Goal: Use online tool/utility: Use online tool/utility

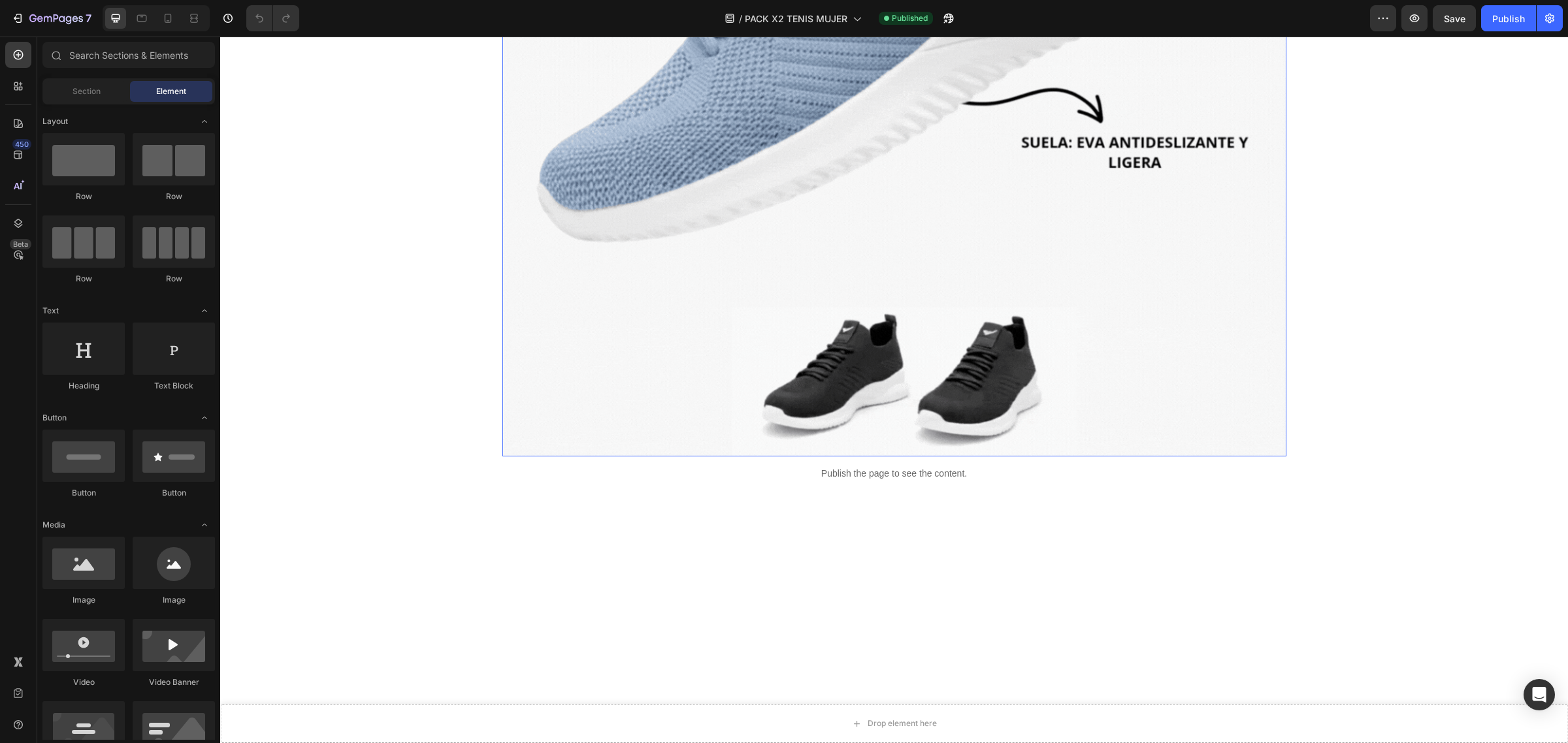
scroll to position [680, 0]
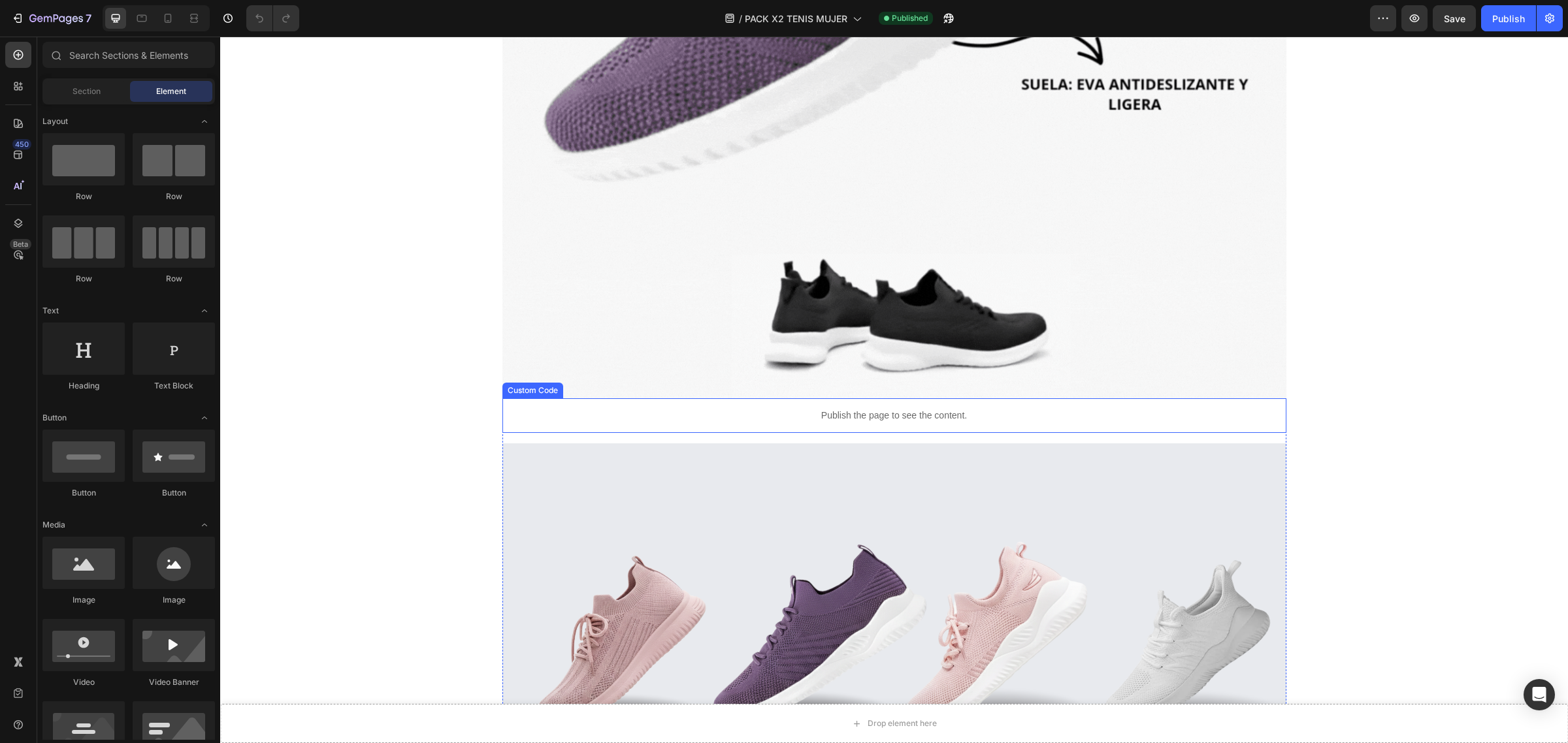
click at [791, 403] on div "Publish the page to see the content." at bounding box center [894, 415] width 784 height 34
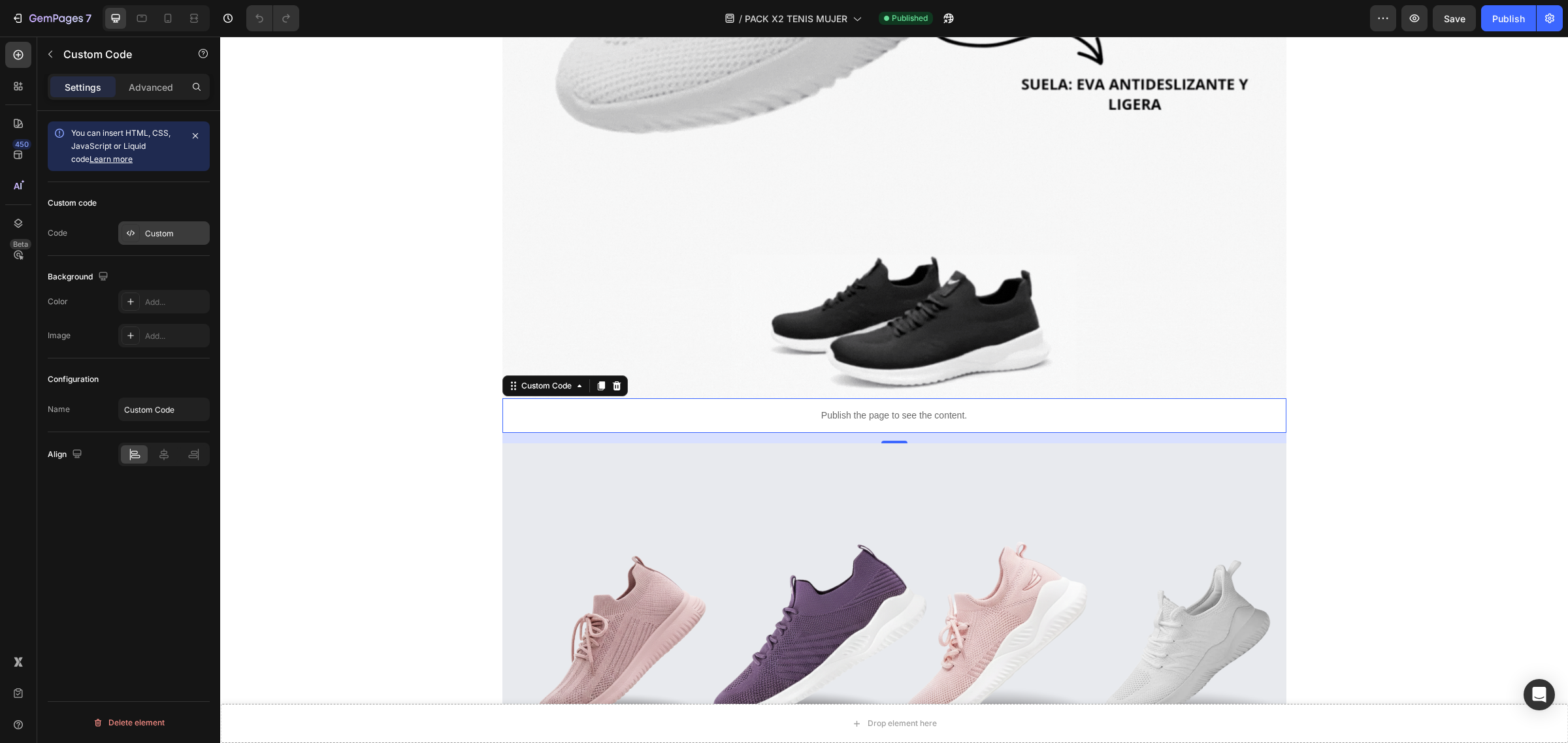
click at [150, 232] on div "Custom" at bounding box center [176, 233] width 61 height 12
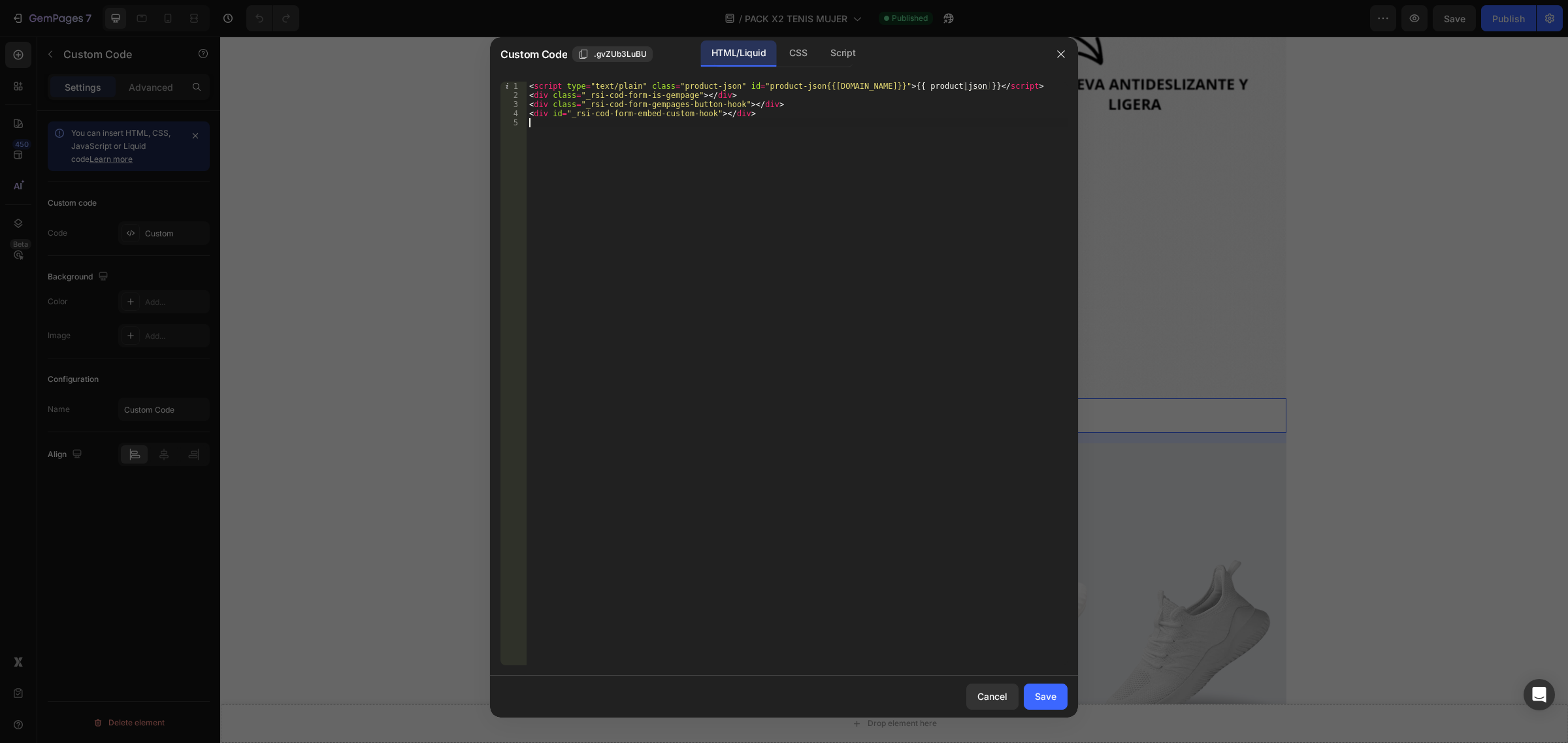
click at [768, 121] on div "< script type = "text/plain" class = "product-json" id = "product-json{{[DOMAIN…" at bounding box center [797, 383] width 541 height 603
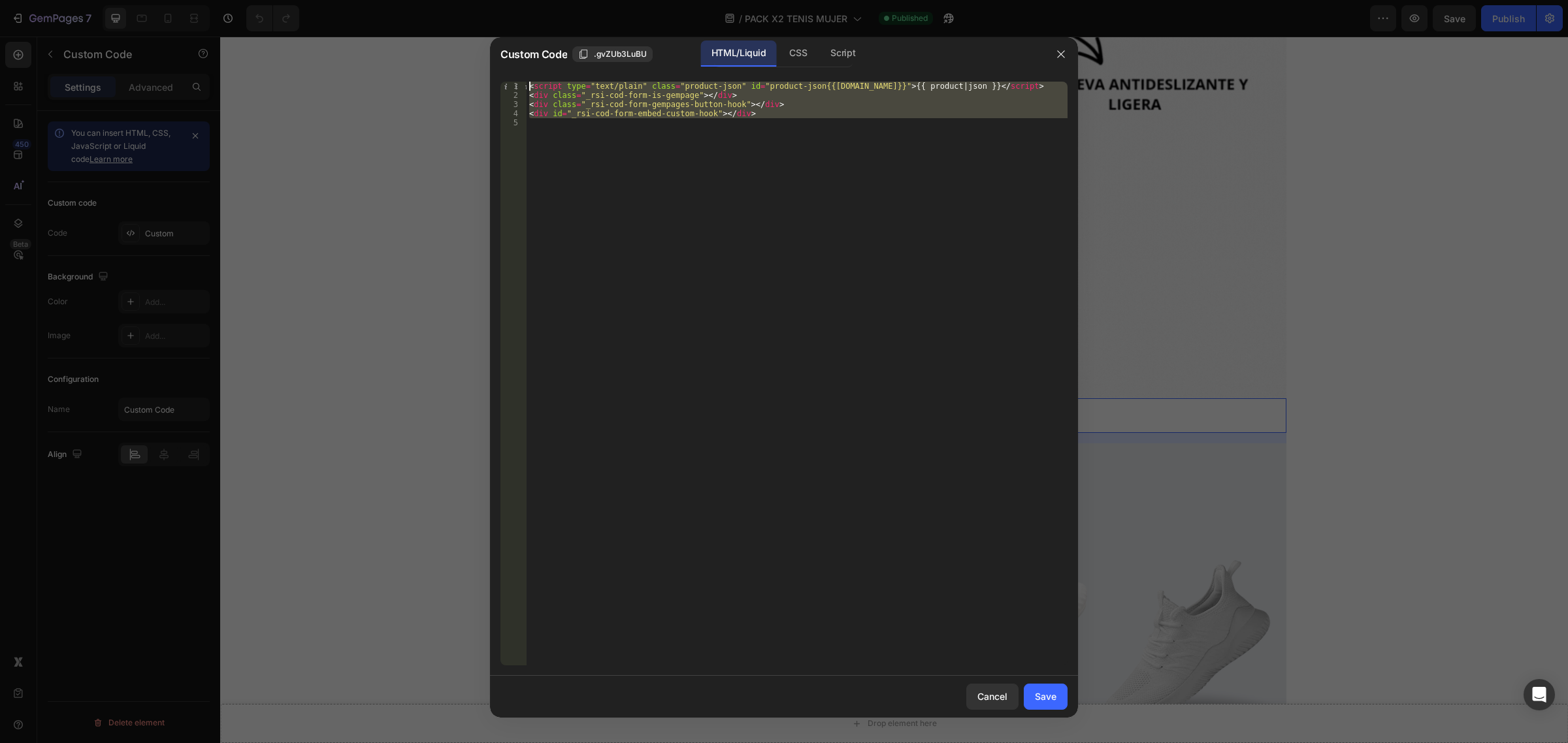
drag, startPoint x: 768, startPoint y: 121, endPoint x: 458, endPoint y: 78, distance: 313.0
click at [458, 78] on div "Custom Code .gvZUb3LuBU HTML/Liquid CSS Script 1 2 3 4 5 < script type = "text/…" at bounding box center [784, 371] width 1568 height 743
type textarea "<script type="text/plain" class="product-json" id="product-json{{[DOMAIN_NAME]}…"
click at [1062, 49] on icon "button" at bounding box center [1061, 54] width 10 height 10
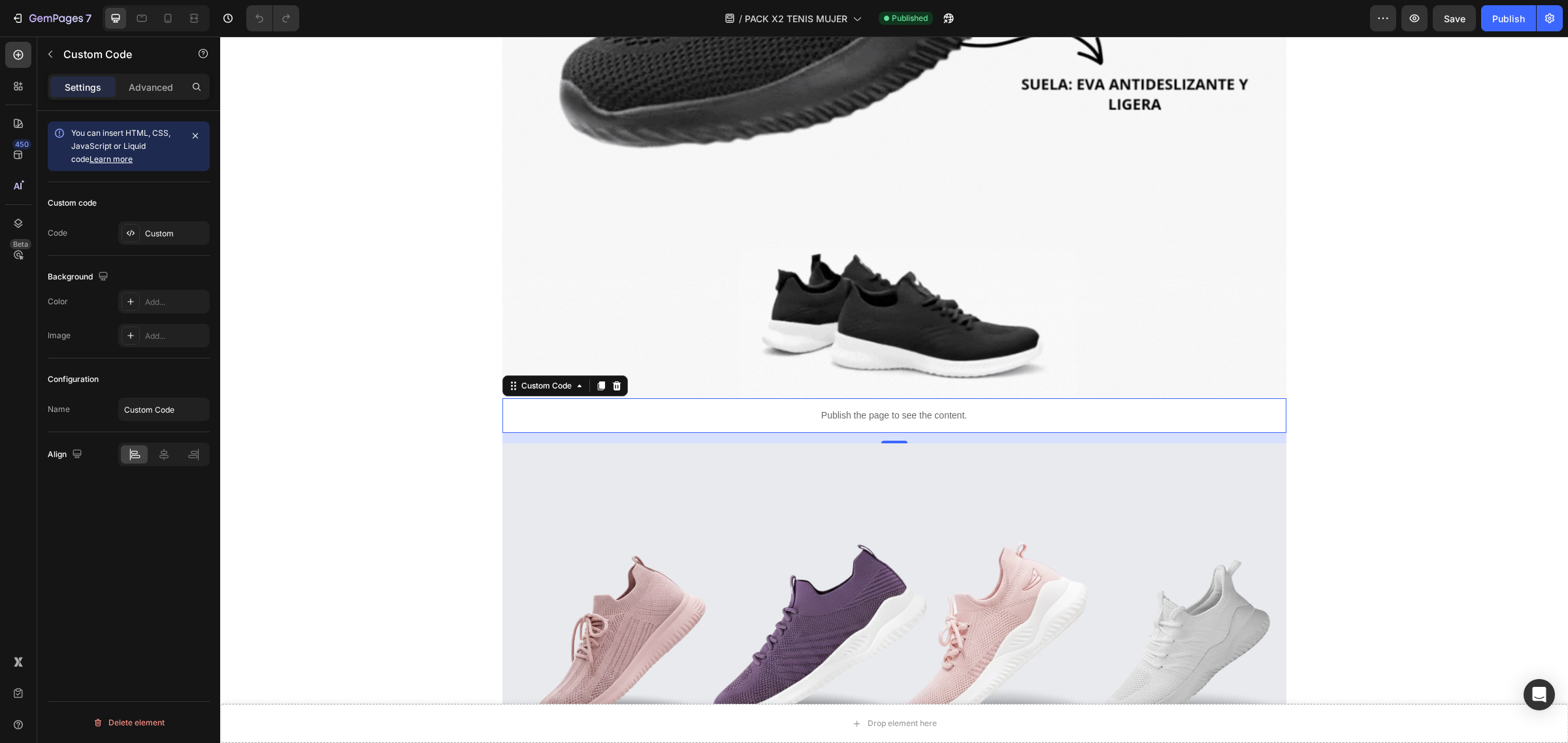
click at [880, 421] on p "Publish the page to see the content." at bounding box center [894, 416] width 784 height 13
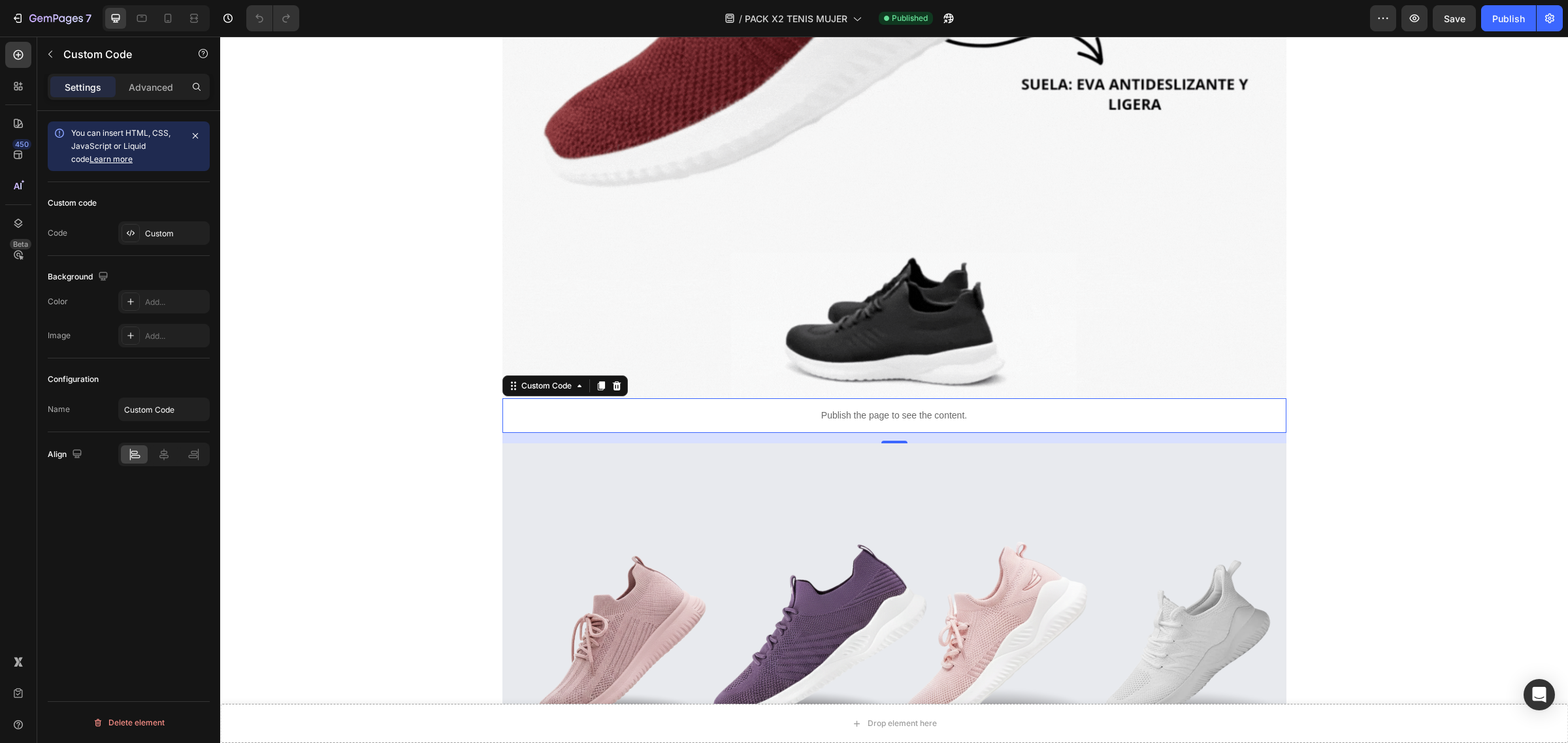
click at [570, 395] on div "Custom Code" at bounding box center [564, 385] width 125 height 21
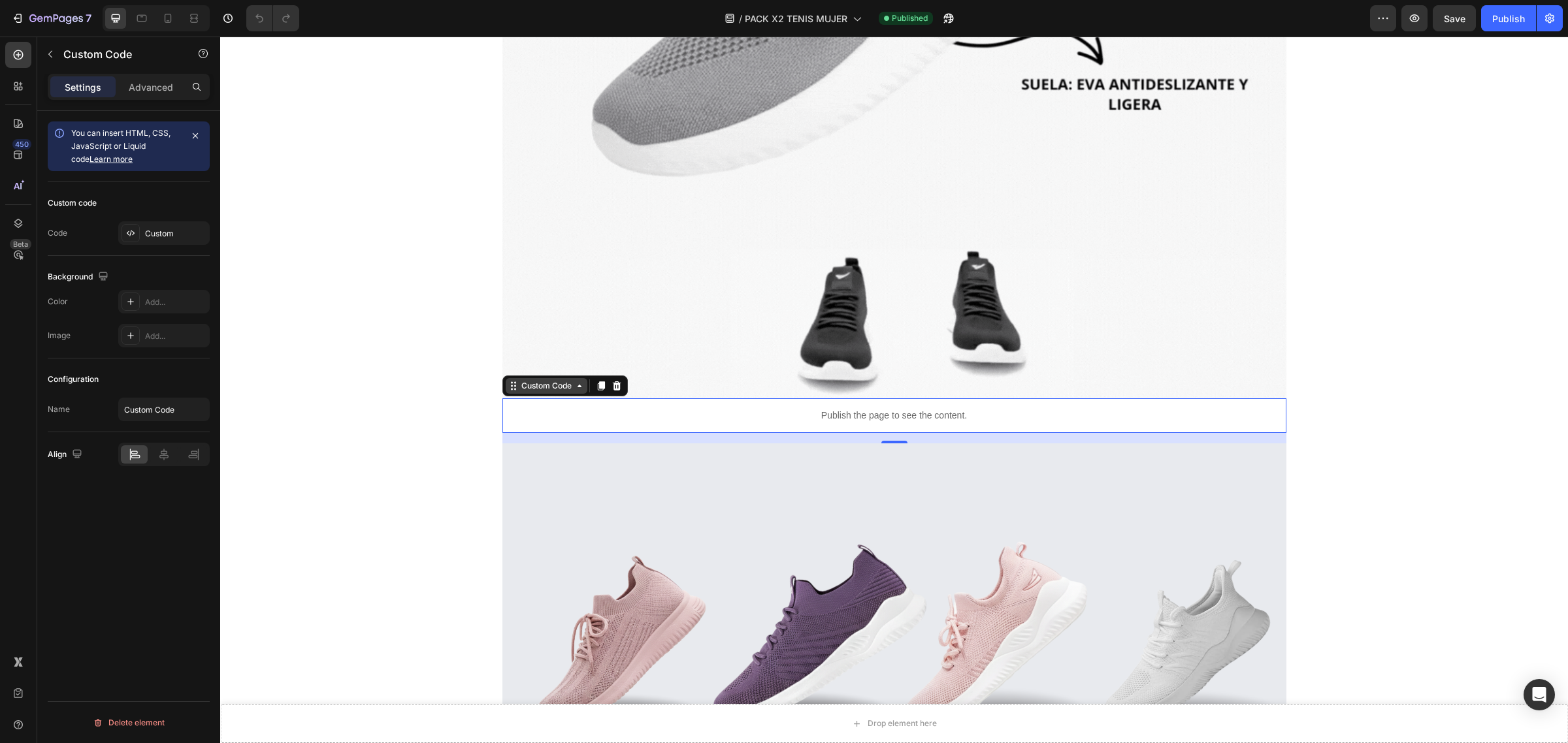
click at [574, 387] on icon at bounding box center [579, 385] width 10 height 10
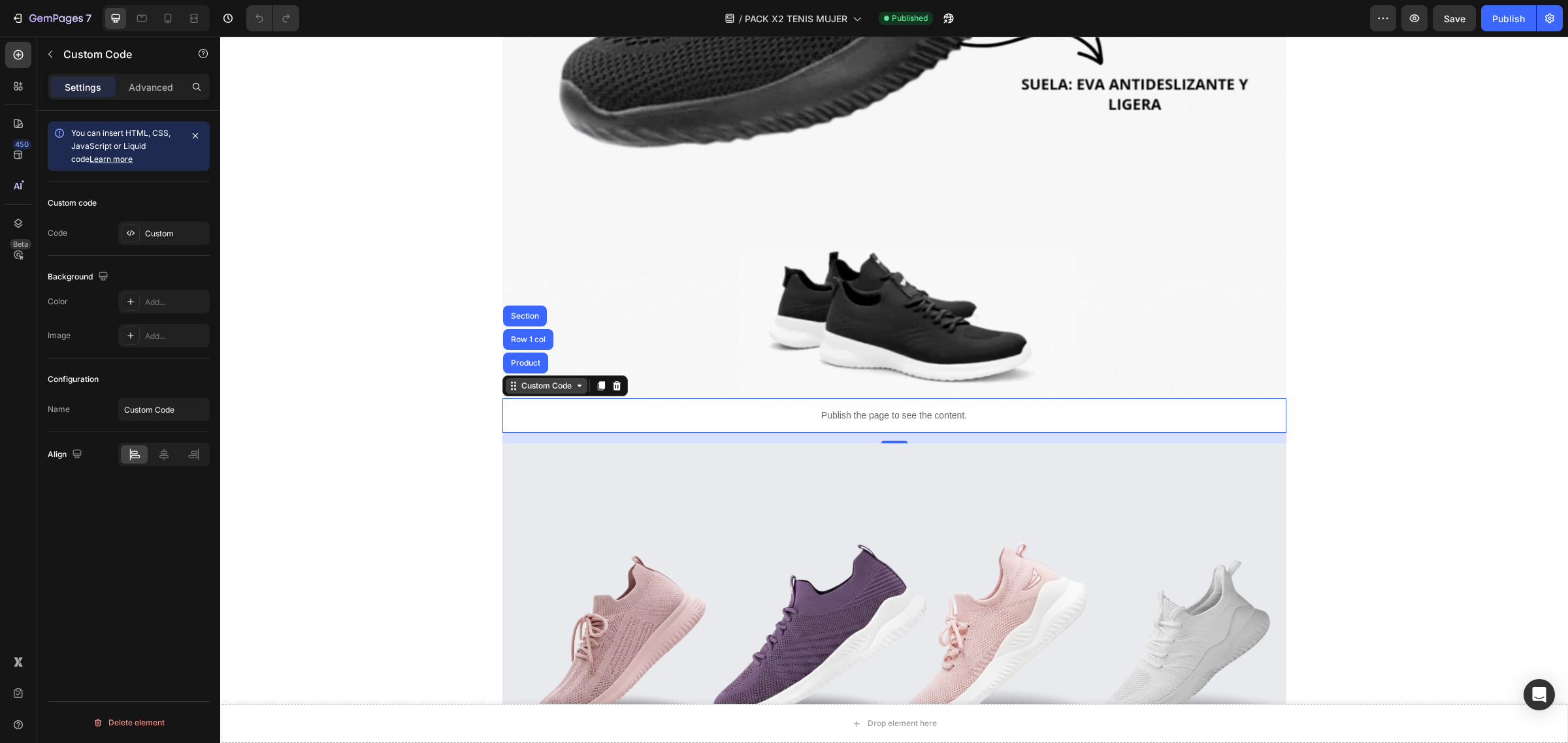
click at [569, 392] on div "Custom Code" at bounding box center [547, 386] width 55 height 12
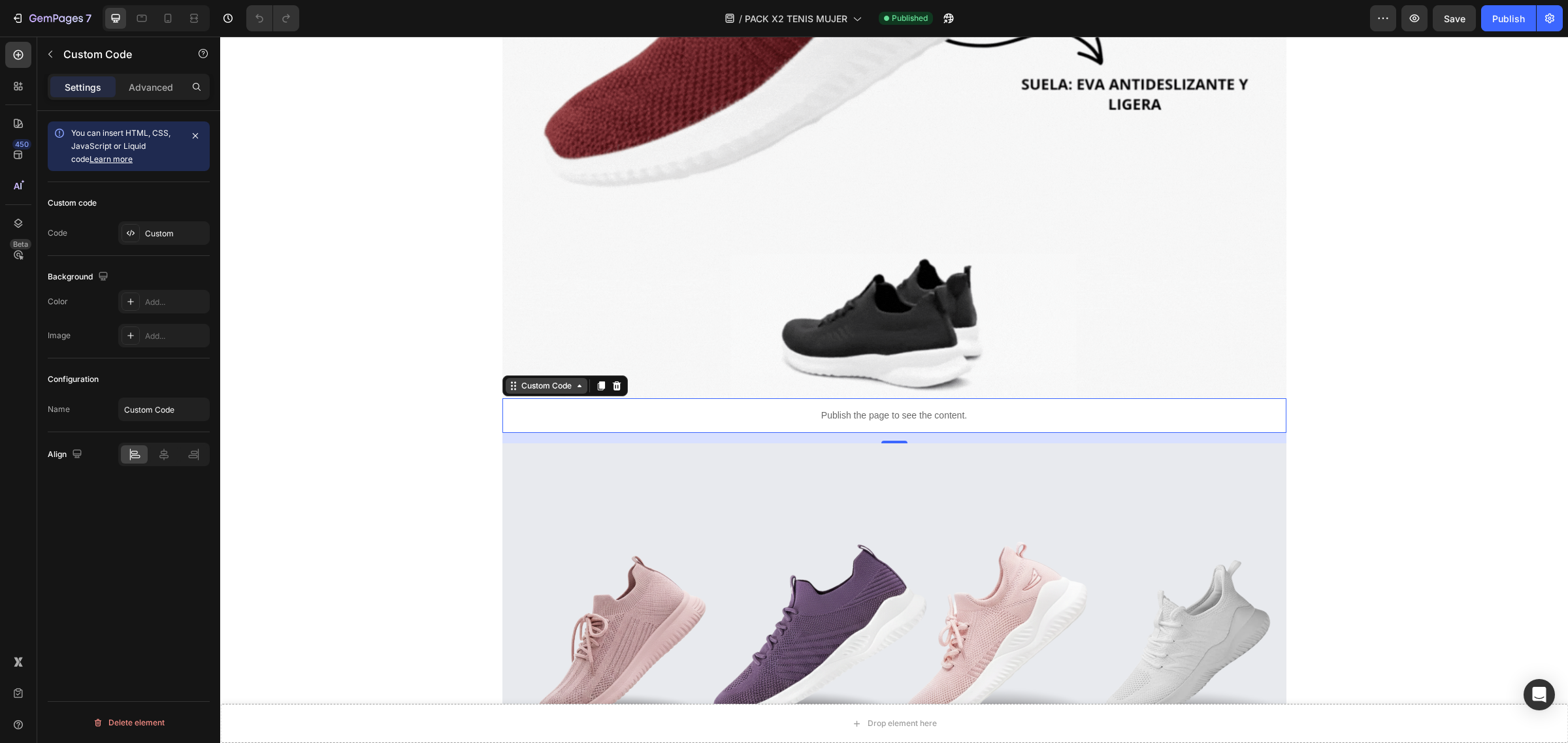
click at [571, 392] on div "Custom Code" at bounding box center [546, 385] width 81 height 16
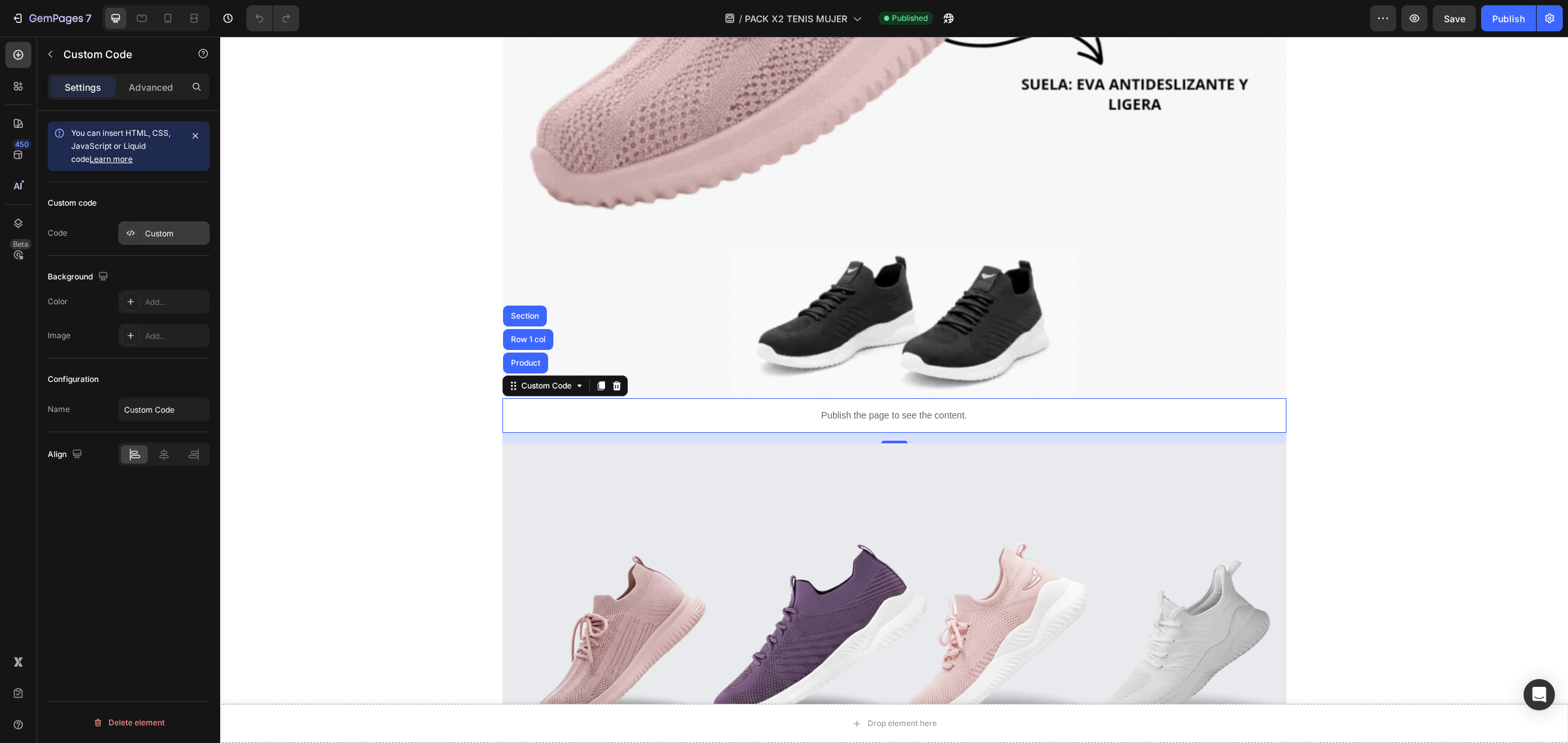
click at [178, 230] on div "Custom" at bounding box center [176, 233] width 61 height 12
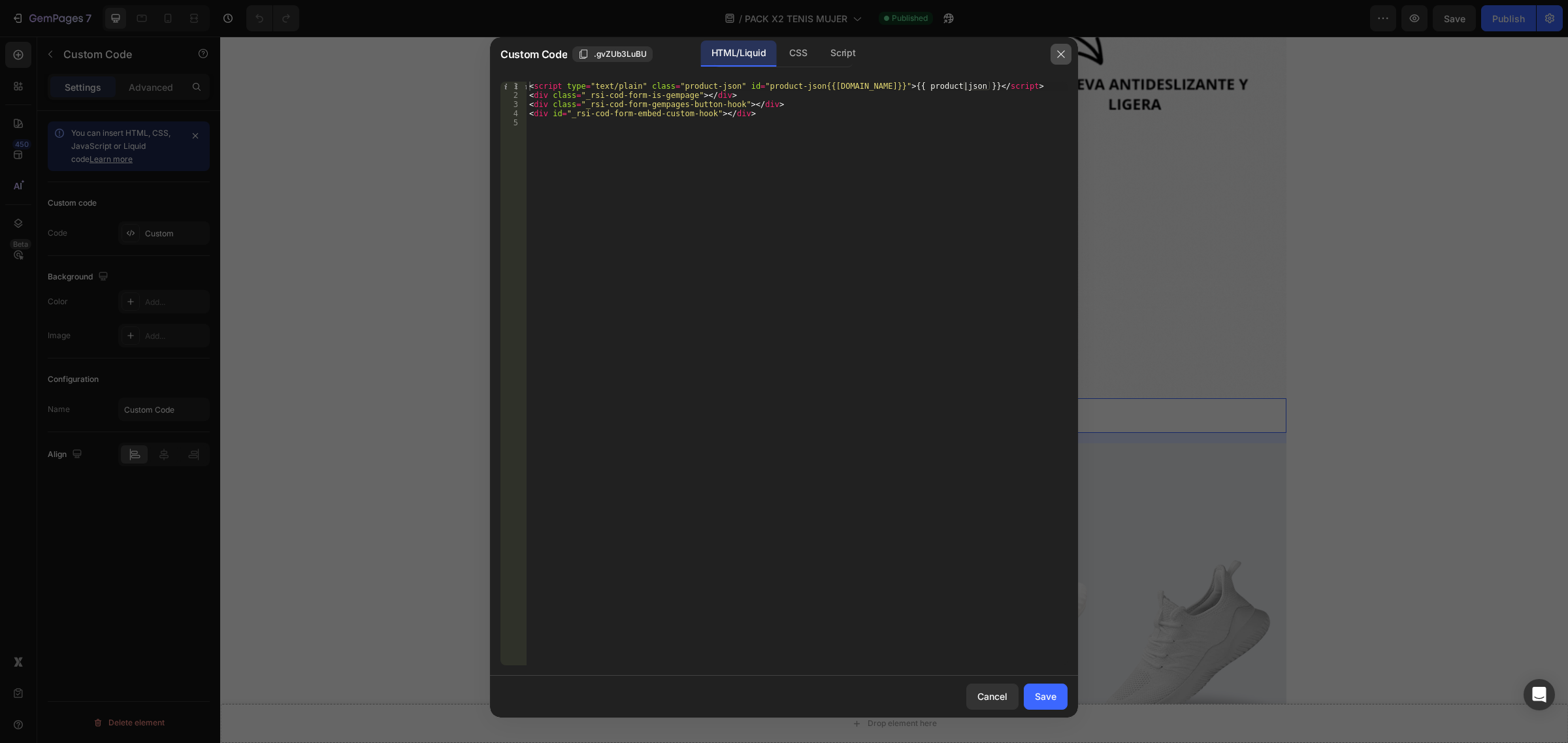
click at [1067, 52] on button "button" at bounding box center [1061, 54] width 21 height 21
